Goal: Information Seeking & Learning: Learn about a topic

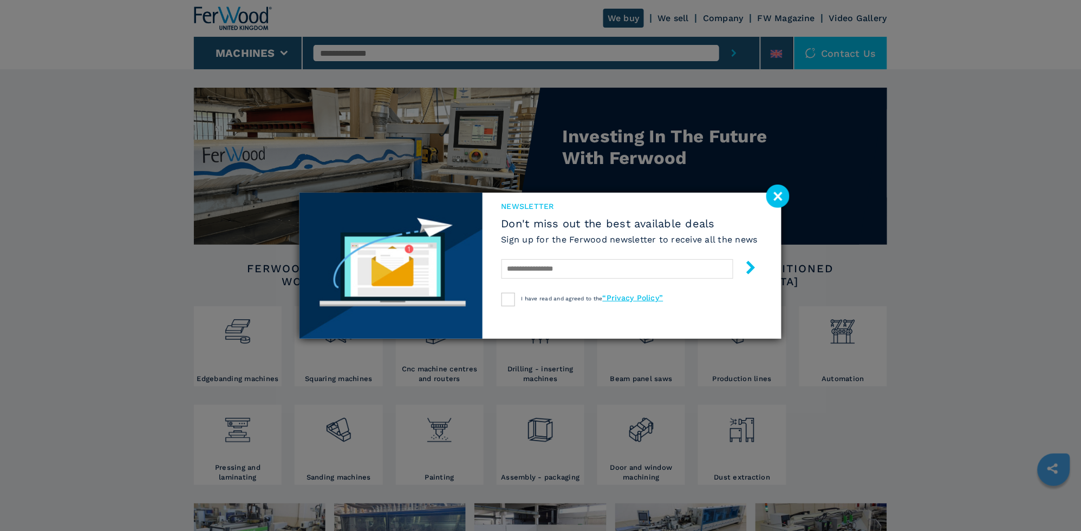
click at [775, 193] on image at bounding box center [778, 196] width 23 height 23
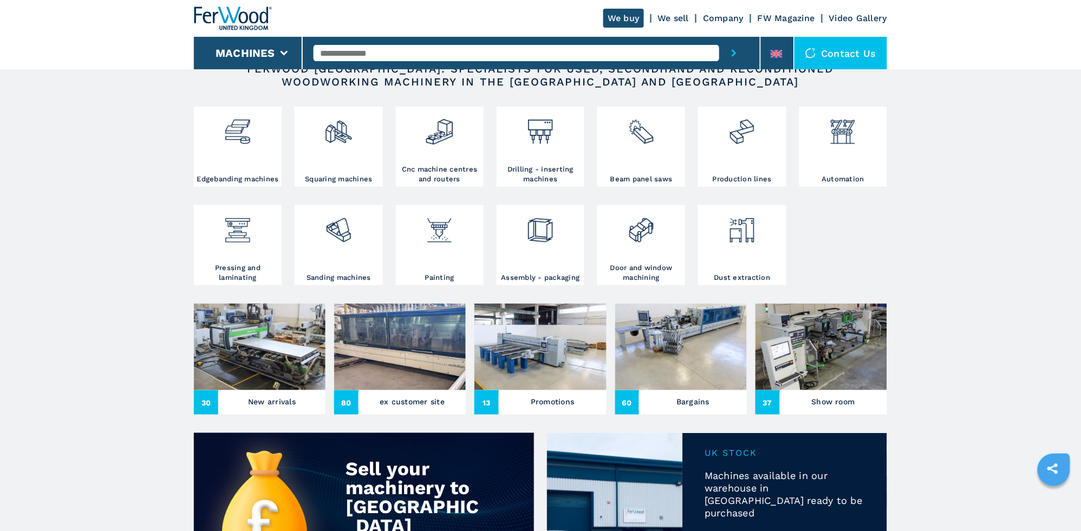
scroll to position [184, 0]
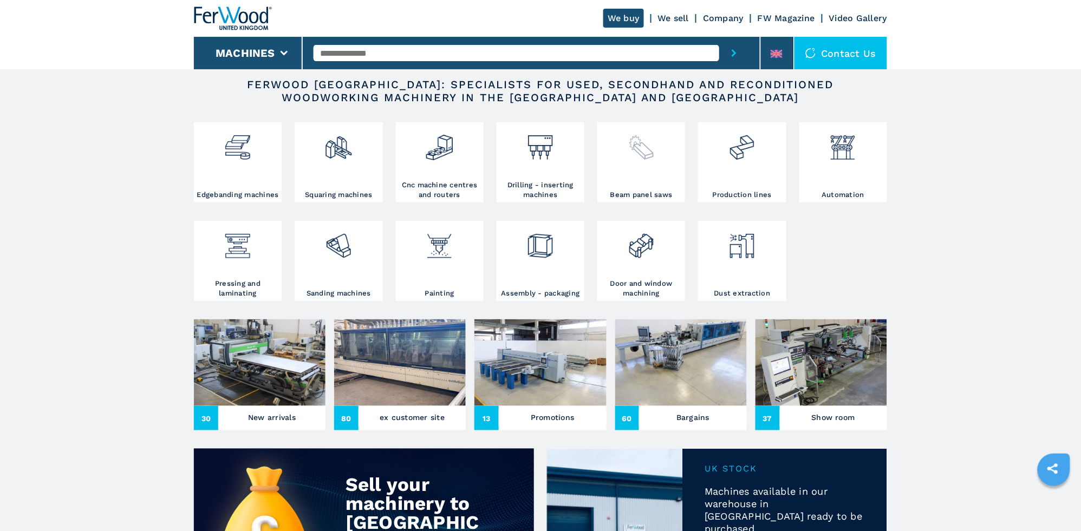
click at [638, 164] on div at bounding box center [641, 157] width 82 height 65
click at [636, 175] on div at bounding box center [641, 157] width 82 height 65
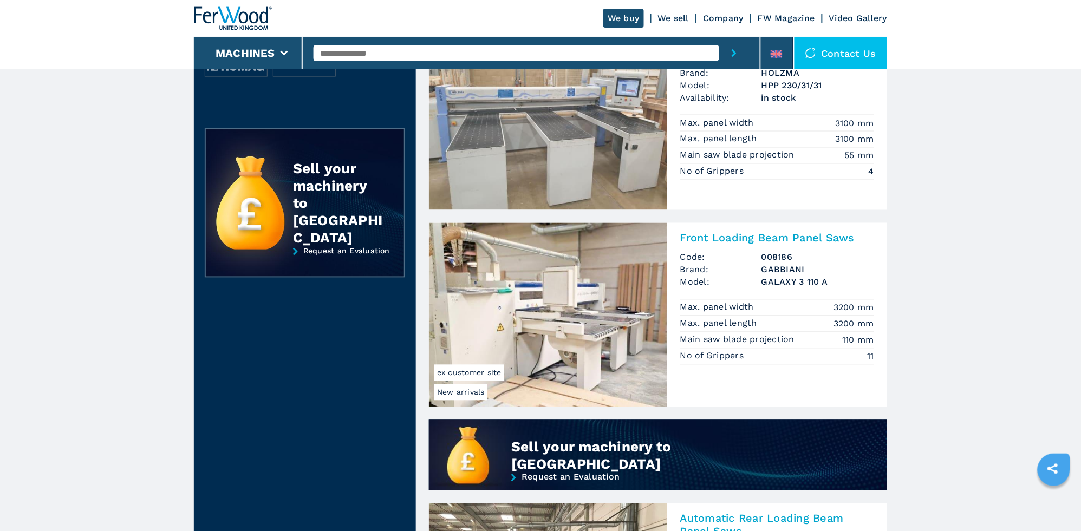
scroll to position [403, 0]
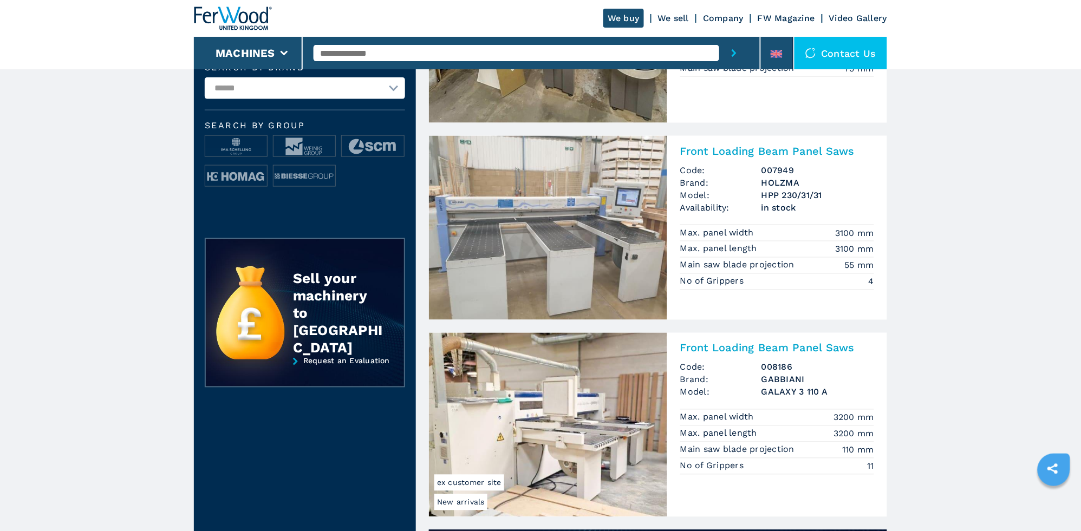
click at [579, 211] on img at bounding box center [548, 228] width 238 height 184
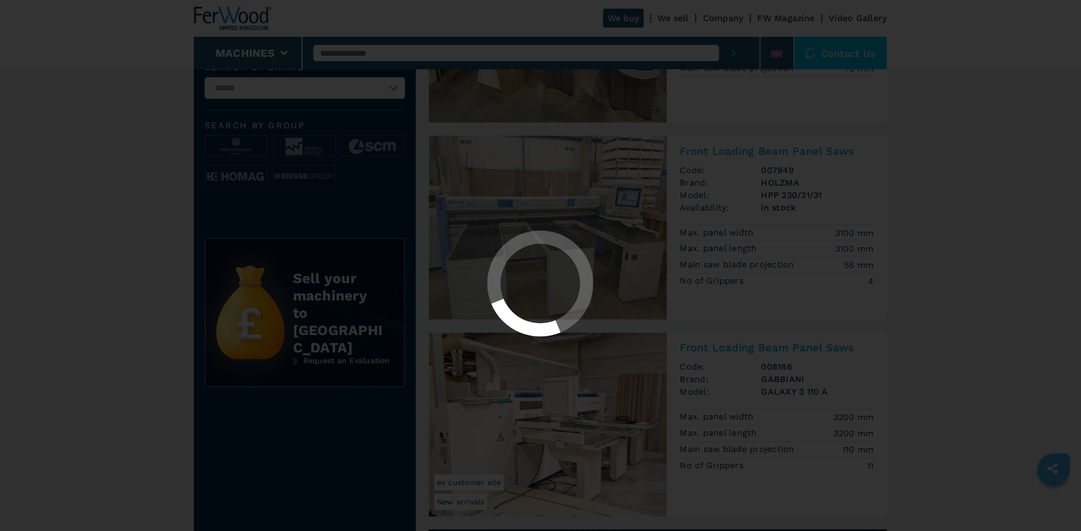
scroll to position [0, 0]
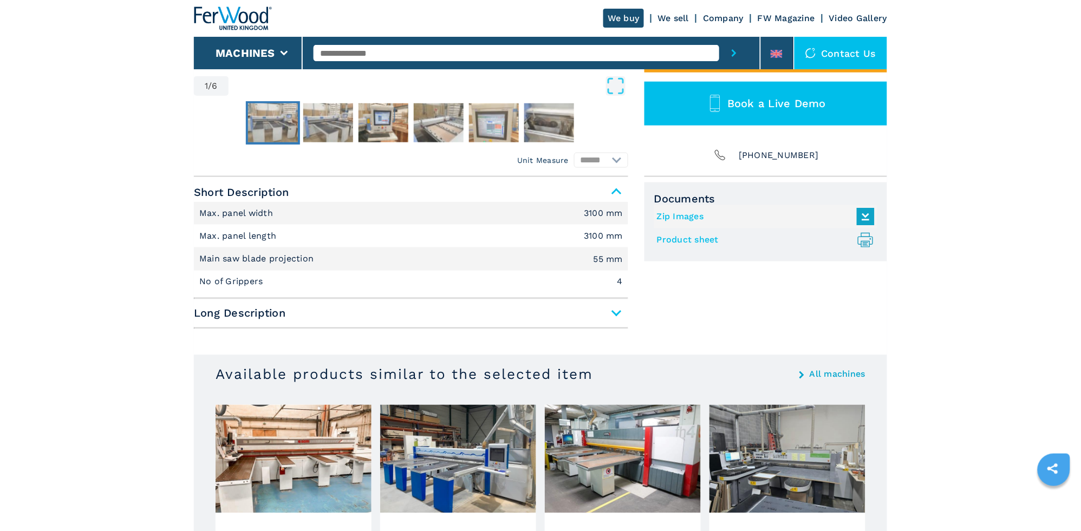
scroll to position [383, 0]
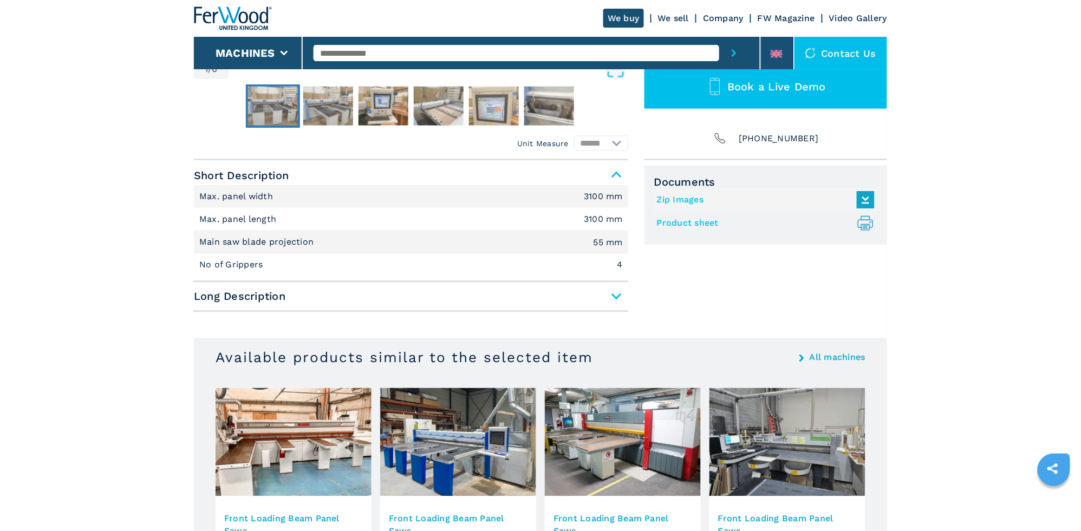
click at [614, 298] on span "Long Description" at bounding box center [411, 297] width 435 height 20
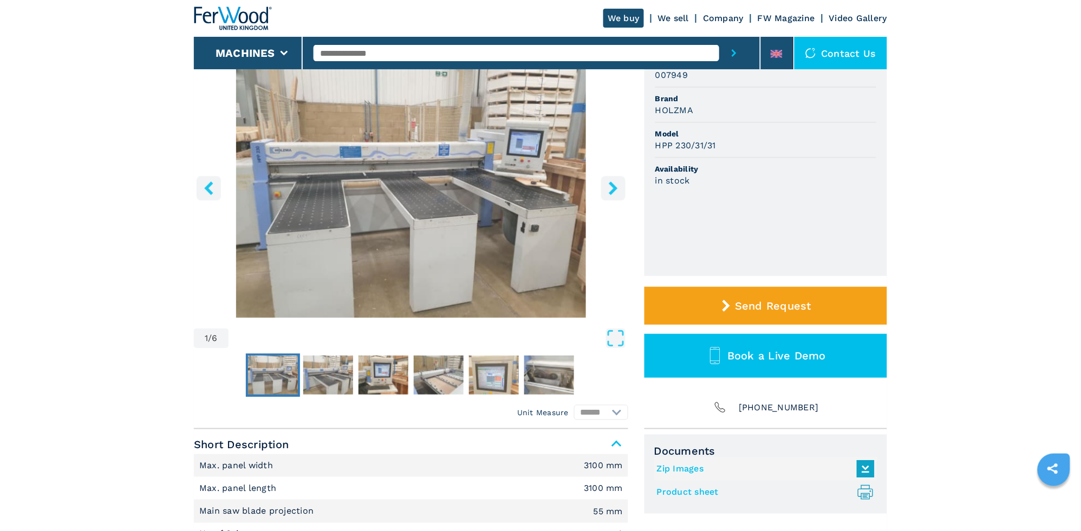
scroll to position [0, 0]
